Goal: Task Accomplishment & Management: Use online tool/utility

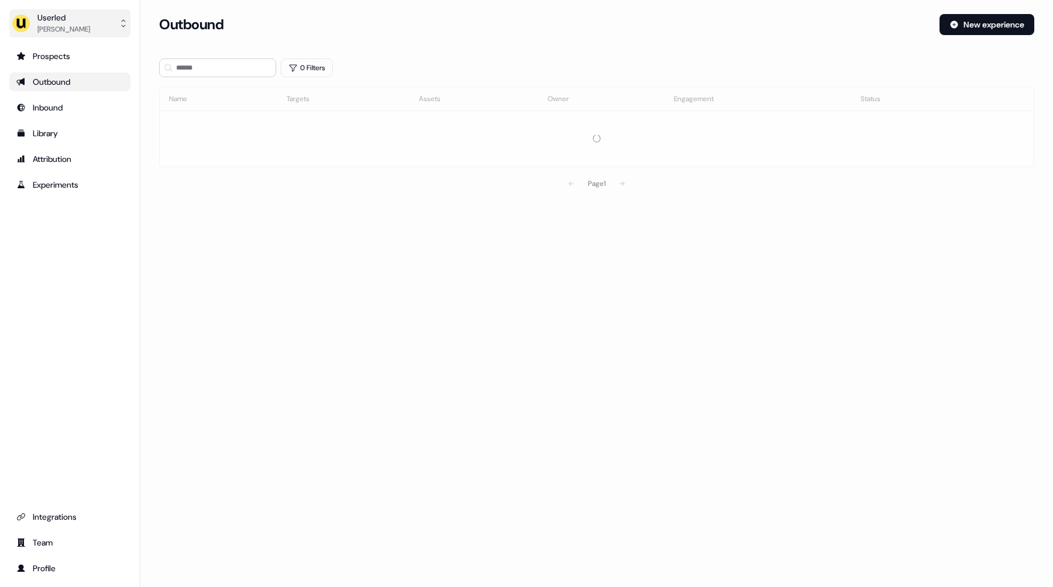
click at [59, 20] on div "Userled" at bounding box center [63, 18] width 53 height 12
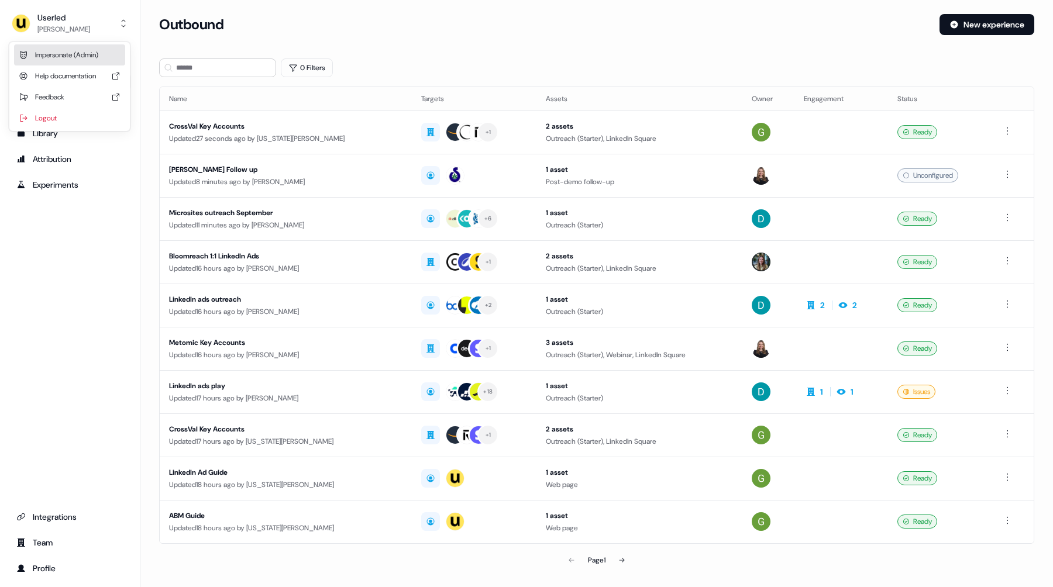
click at [74, 52] on div "Impersonate (Admin)" at bounding box center [69, 54] width 111 height 21
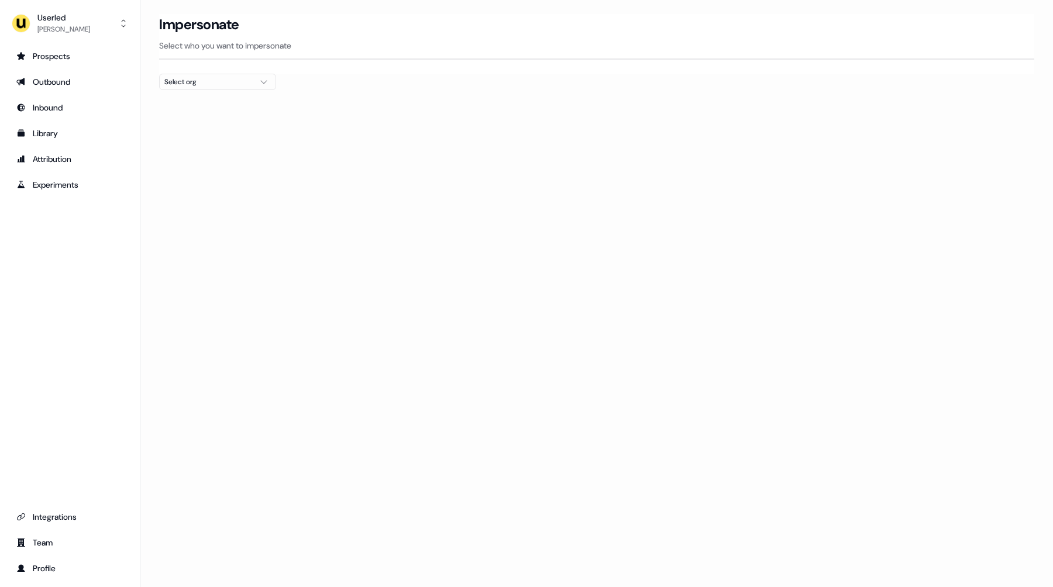
click at [230, 87] on div "Select org" at bounding box center [208, 82] width 88 height 12
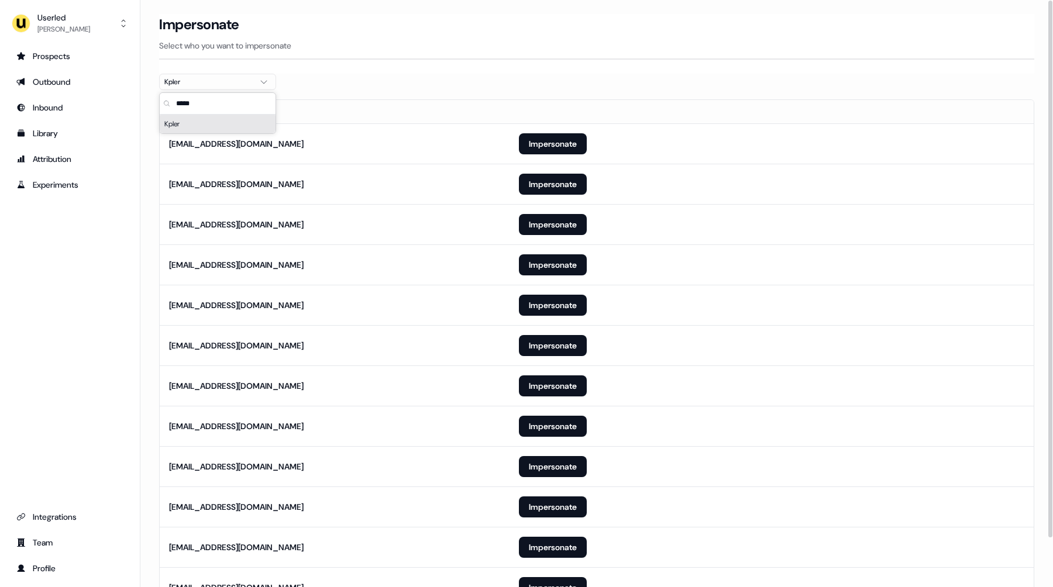
type input "*****"
click at [506, 92] on div at bounding box center [596, 94] width 875 height 9
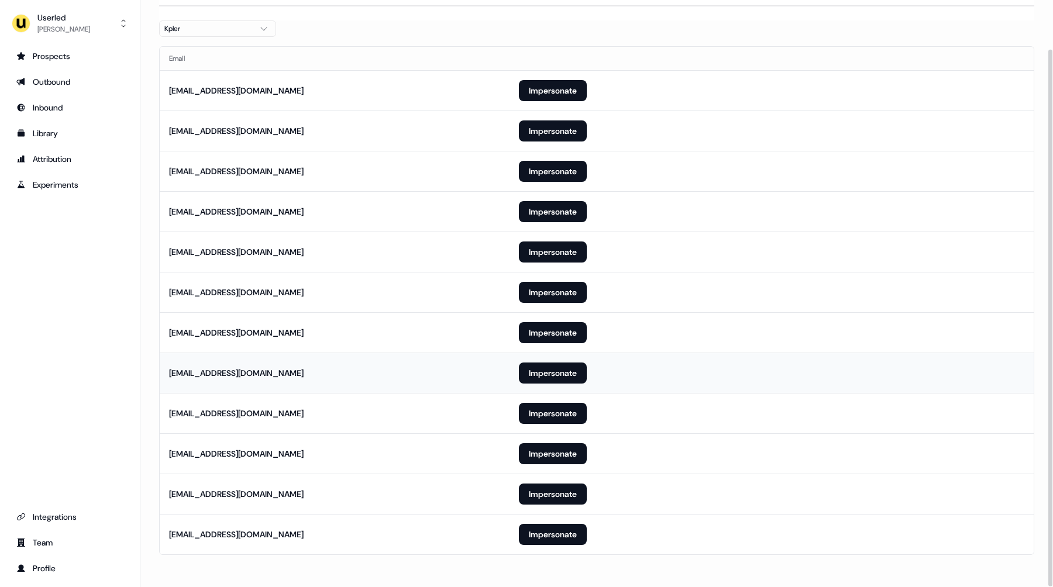
click at [534, 353] on td "Impersonate" at bounding box center [772, 373] width 524 height 40
click at [547, 335] on button "Impersonate" at bounding box center [553, 332] width 68 height 21
click at [551, 329] on button "Impersonate" at bounding box center [553, 332] width 68 height 21
